Goal: Find specific page/section: Find specific page/section

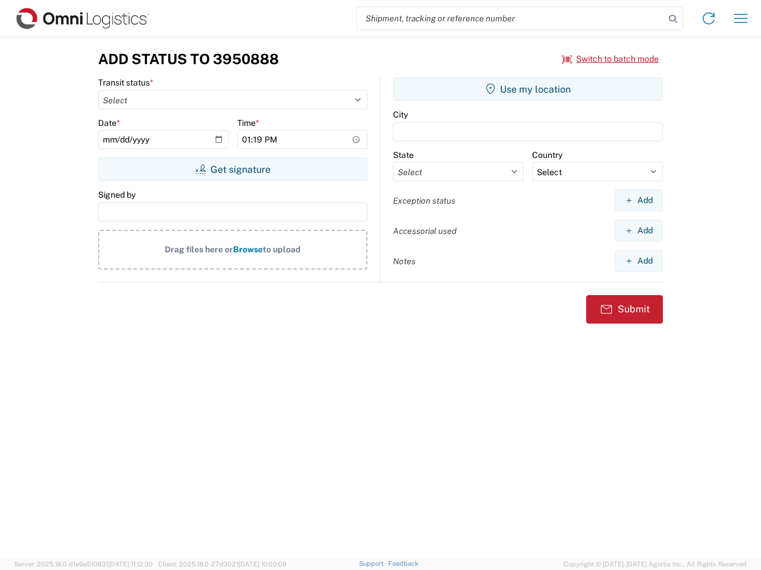
click at [510, 18] on input "search" at bounding box center [511, 18] width 308 height 23
click at [673, 19] on icon at bounding box center [672, 19] width 17 height 17
click at [708, 18] on icon at bounding box center [708, 18] width 19 height 19
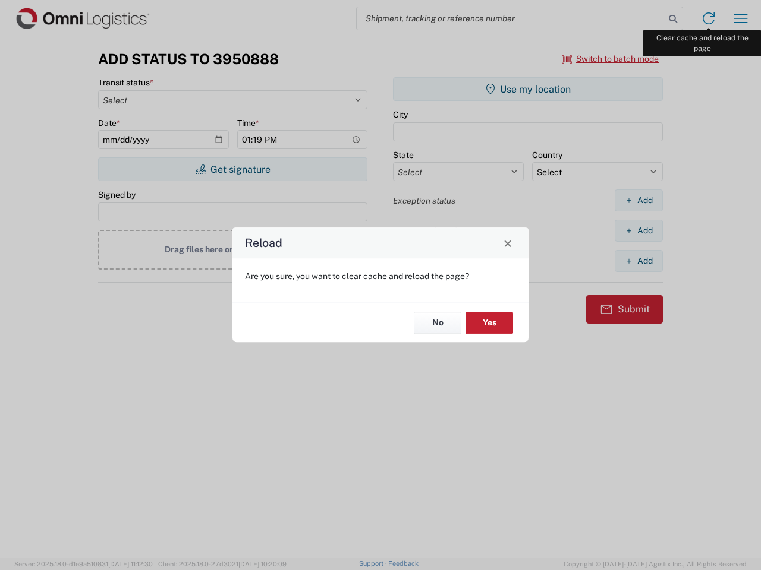
click at [740, 18] on div "Reload Are you sure, you want to clear cache and reload the page? No Yes" at bounding box center [380, 285] width 761 height 570
click at [610, 59] on div "Reload Are you sure, you want to clear cache and reload the page? No Yes" at bounding box center [380, 285] width 761 height 570
click at [232, 169] on div "Reload Are you sure, you want to clear cache and reload the page? No Yes" at bounding box center [380, 285] width 761 height 570
click at [528, 89] on div "Reload Are you sure, you want to clear cache and reload the page? No Yes" at bounding box center [380, 285] width 761 height 570
click at [638, 200] on div "Reload Are you sure, you want to clear cache and reload the page? No Yes" at bounding box center [380, 285] width 761 height 570
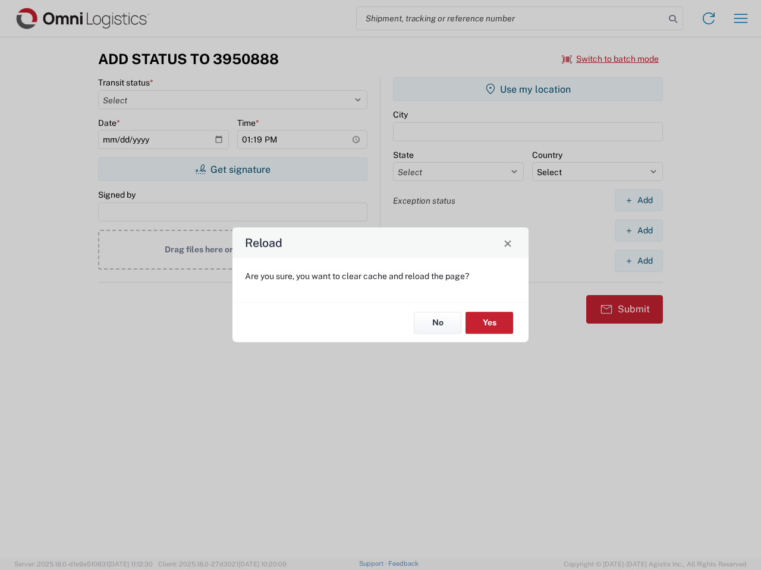
click at [638, 231] on div "Reload Are you sure, you want to clear cache and reload the page? No Yes" at bounding box center [380, 285] width 761 height 570
click at [638, 261] on div "Reload Are you sure, you want to clear cache and reload the page? No Yes" at bounding box center [380, 285] width 761 height 570
